Goal: Find specific page/section: Find specific page/section

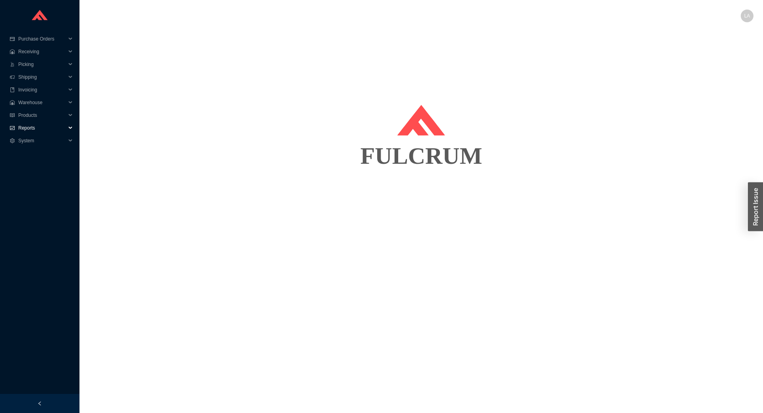
click at [47, 133] on span "Reports" at bounding box center [42, 128] width 48 height 13
click at [46, 125] on span "Reports" at bounding box center [42, 128] width 48 height 13
click at [44, 150] on ul "Purchase Orders .warehouse_svg__a{fill:none;stroke:currentColor;stroke-linecap:…" at bounding box center [39, 99] width 79 height 133
click at [47, 143] on span "System" at bounding box center [42, 140] width 48 height 13
click at [50, 154] on link "Manufacturers" at bounding box center [34, 154] width 31 height 6
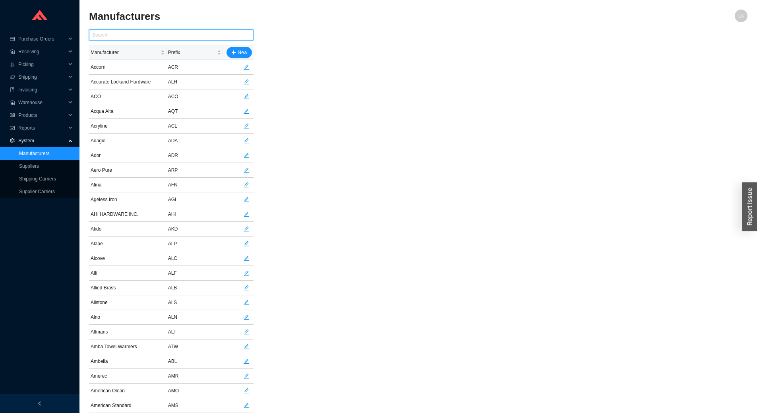
click at [105, 34] on input "text" at bounding box center [171, 34] width 164 height 11
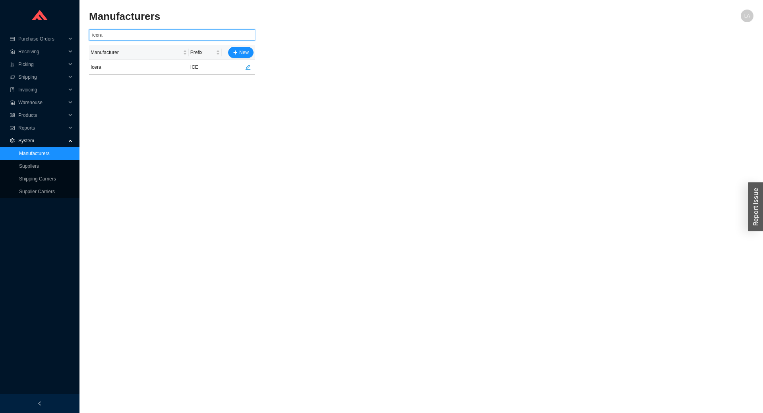
type input "icera"
click at [248, 68] on icon "edit" at bounding box center [247, 67] width 5 height 5
